Goal: Navigation & Orientation: Find specific page/section

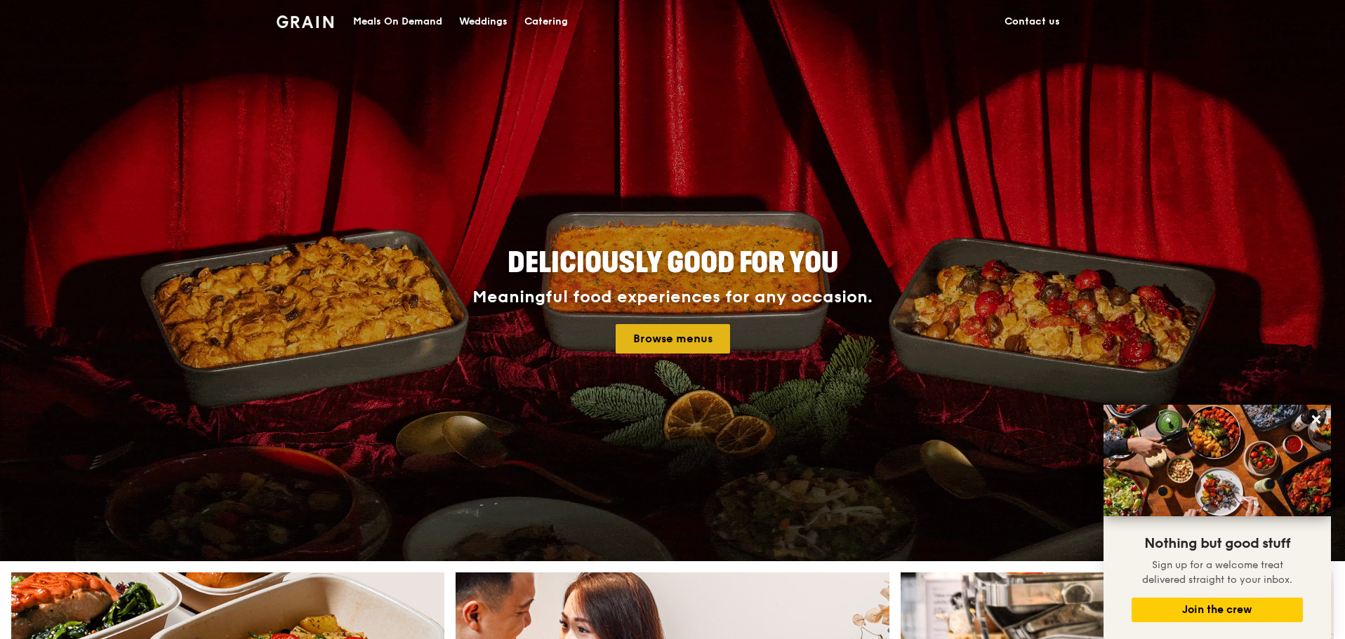
click at [692, 340] on link "Browse menus" at bounding box center [672, 338] width 114 height 29
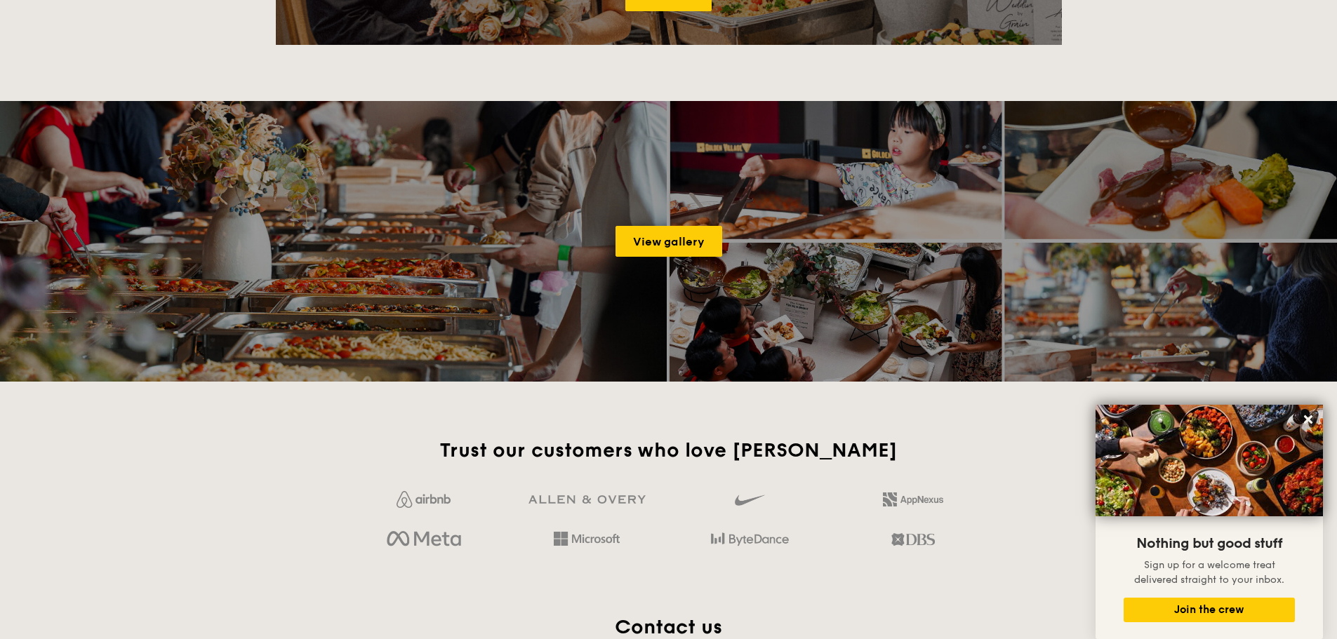
scroll to position [2105, 0]
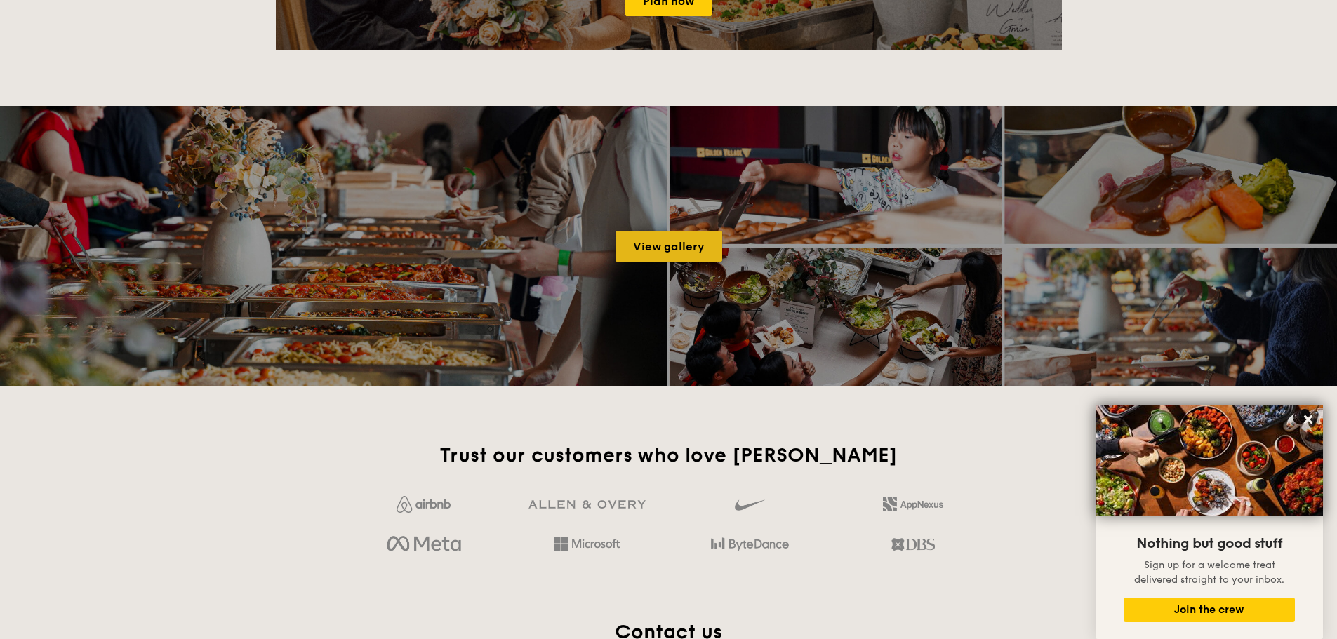
click at [678, 249] on link "View gallery" at bounding box center [668, 246] width 107 height 31
